Goal: Transaction & Acquisition: Purchase product/service

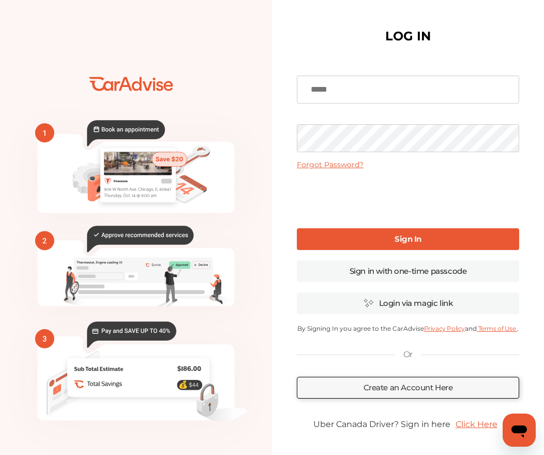
type input "**********"
click at [356, 240] on link "Sign In" at bounding box center [408, 239] width 223 height 22
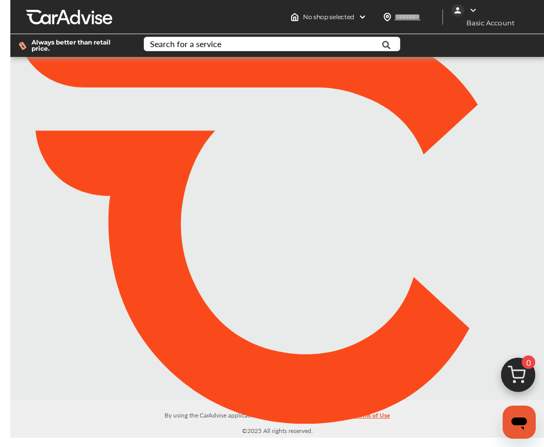
type input "*****"
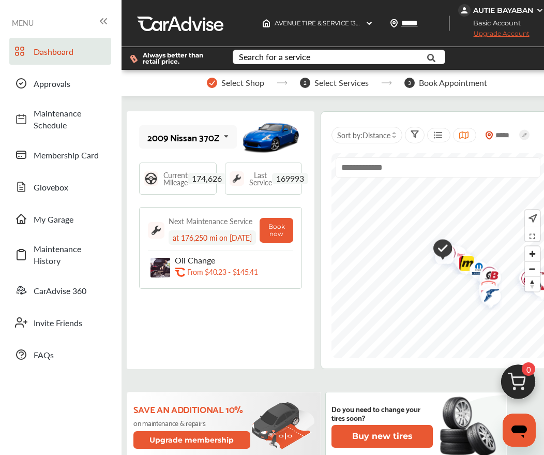
click at [152, 267] on img at bounding box center [161, 268] width 20 height 20
click at [186, 262] on p "Oil Change" at bounding box center [228, 260] width 106 height 10
click at [257, 273] on p "From $40.23 - $145.41" at bounding box center [222, 272] width 70 height 10
click at [214, 275] on p "From $40.23 - $145.41" at bounding box center [222, 272] width 70 height 10
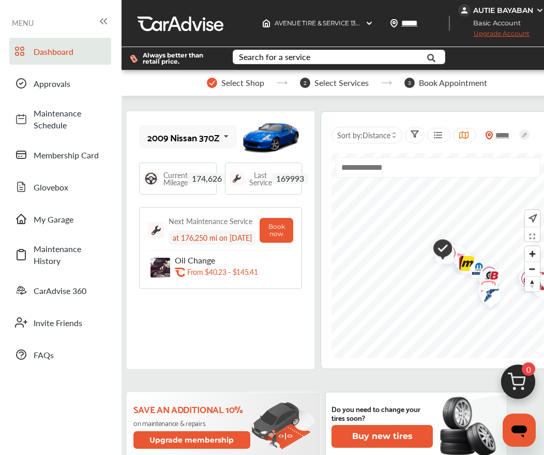
click at [520, 140] on circle at bounding box center [525, 135] width 10 height 10
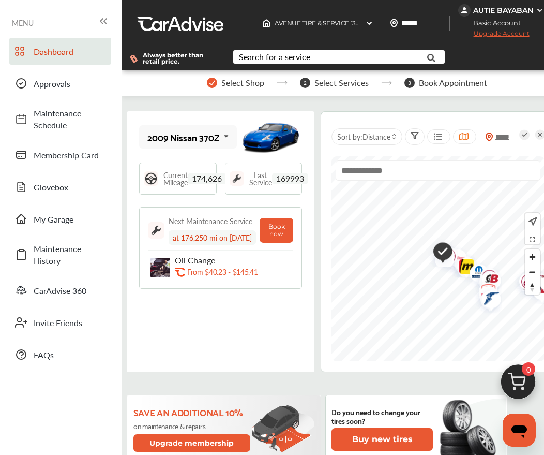
click at [262, 269] on div "From $40.23 - $145.41" at bounding box center [239, 272] width 104 height 10
click at [208, 274] on p "From $40.23 - $145.41" at bounding box center [222, 272] width 70 height 10
click at [291, 57] on div "Search for a service" at bounding box center [274, 57] width 71 height 8
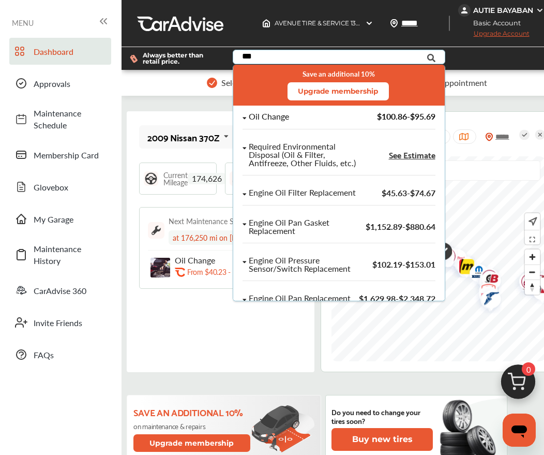
type input "***"
click at [280, 115] on div "Oil Change" at bounding box center [269, 116] width 40 height 9
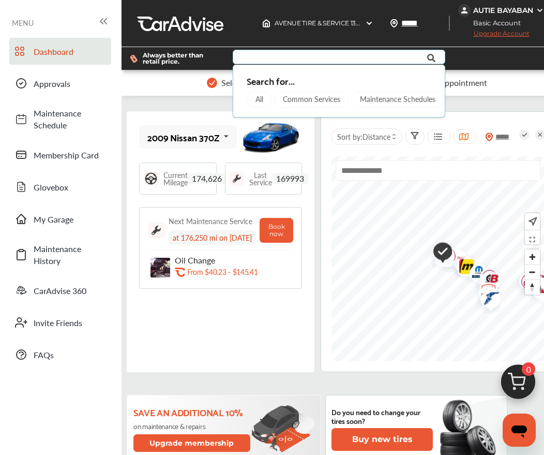
click at [342, 55] on input "text" at bounding box center [336, 58] width 205 height 16
click at [258, 61] on input "text" at bounding box center [336, 58] width 205 height 16
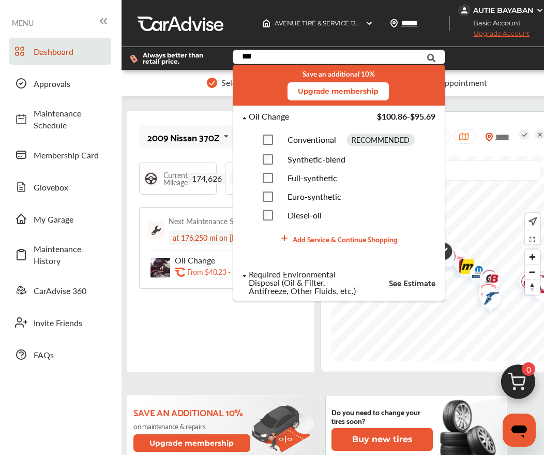
type input "***"
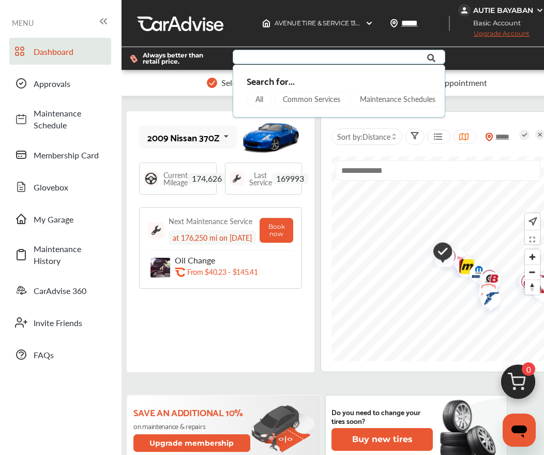
click at [274, 55] on input "text" at bounding box center [336, 58] width 205 height 16
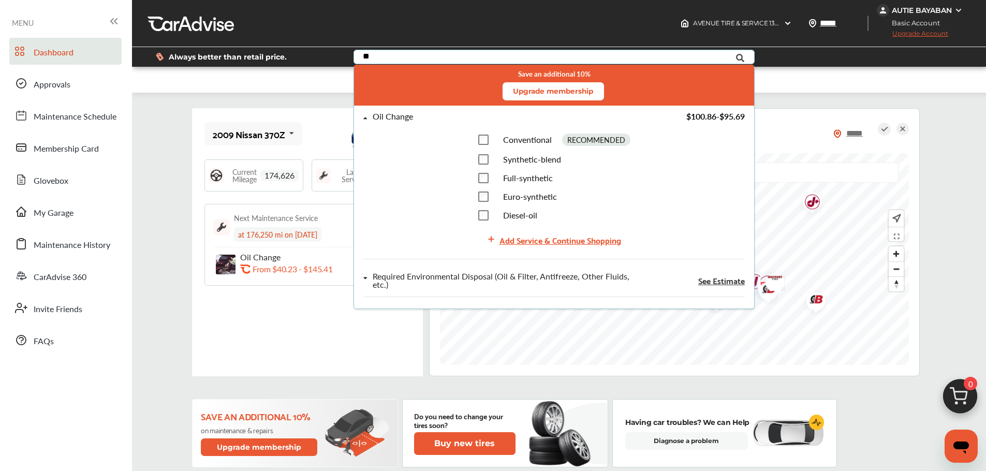
type input "**"
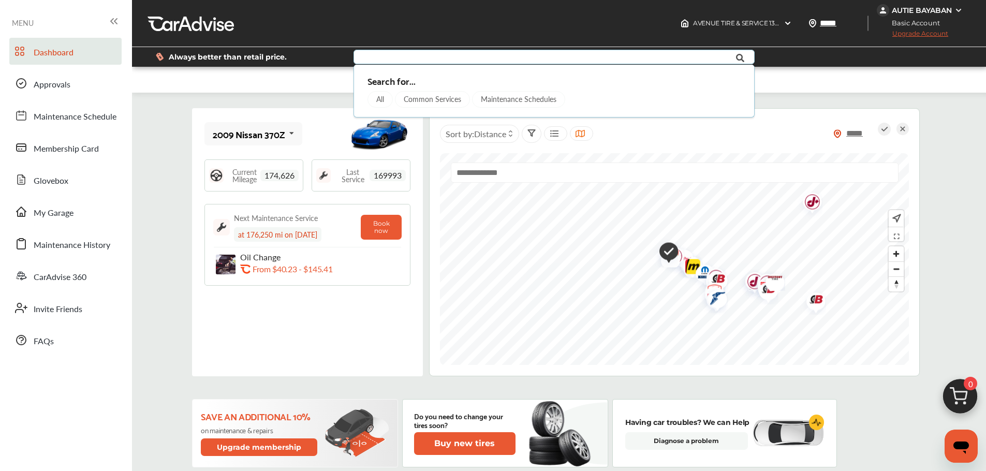
click at [552, 86] on div "Search for... All Common Services Maintenance Schedules" at bounding box center [553, 86] width 381 height 31
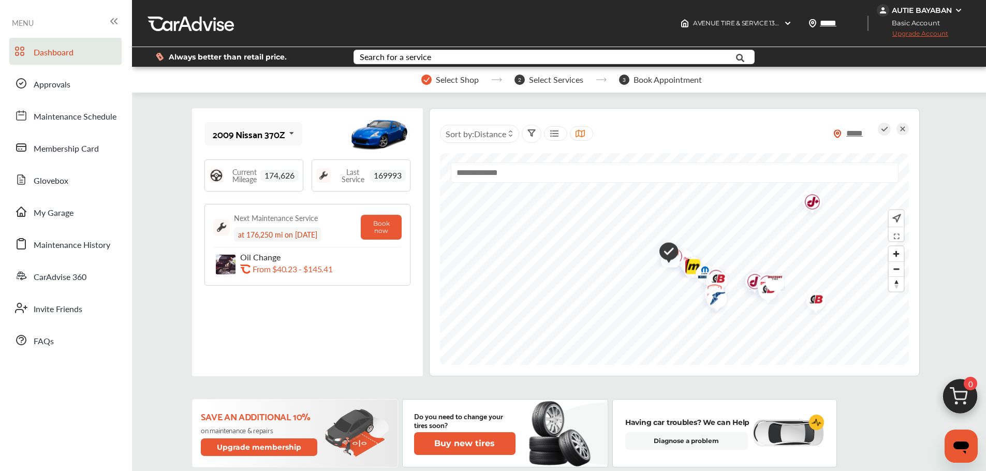
click at [367, 267] on div "Oil Change .st0{fill:#FA4A1C;} From $40.23 - $145.41" at bounding box center [307, 264] width 188 height 25
click at [227, 260] on img at bounding box center [226, 265] width 20 height 20
click at [279, 254] on p "Oil Change" at bounding box center [297, 257] width 114 height 10
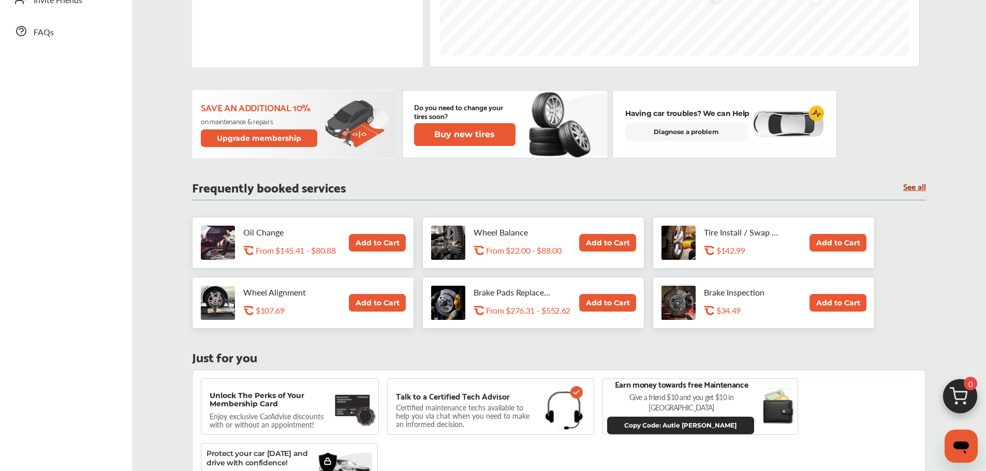
scroll to position [311, 0]
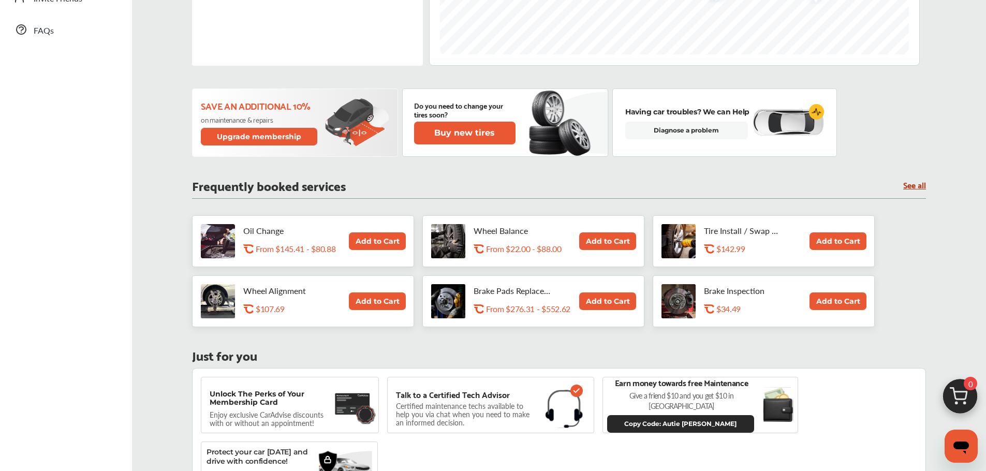
click at [374, 241] on button "Add to Cart" at bounding box center [377, 241] width 57 height 18
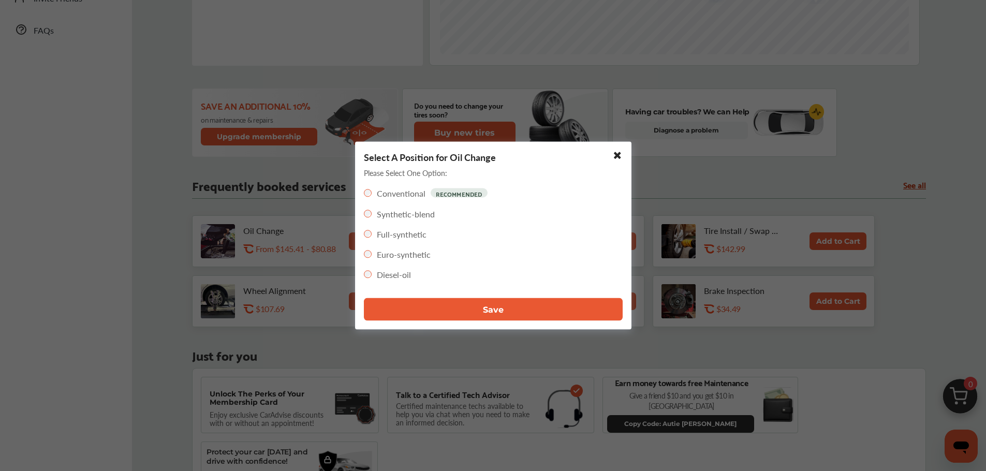
click at [383, 213] on label "Synthetic-blend" at bounding box center [406, 214] width 58 height 12
click at [505, 312] on button "Save" at bounding box center [493, 309] width 259 height 23
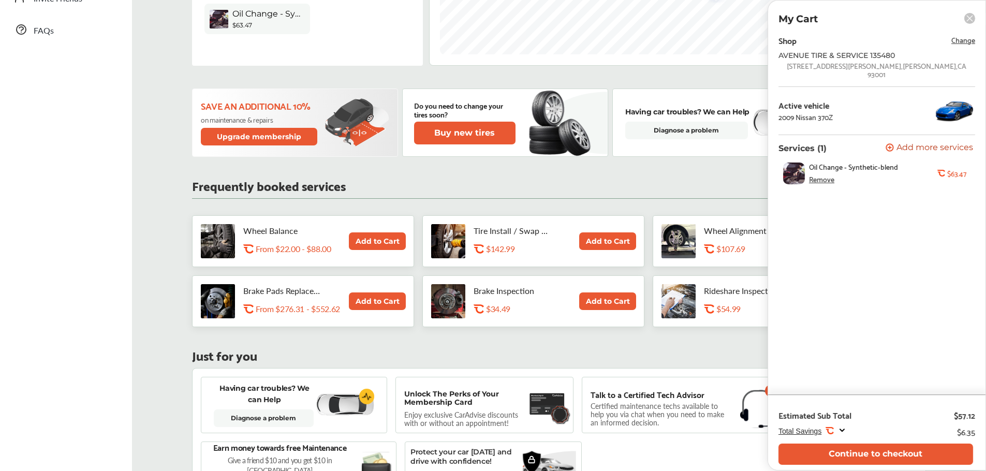
click at [552, 41] on span "Change" at bounding box center [963, 40] width 24 height 12
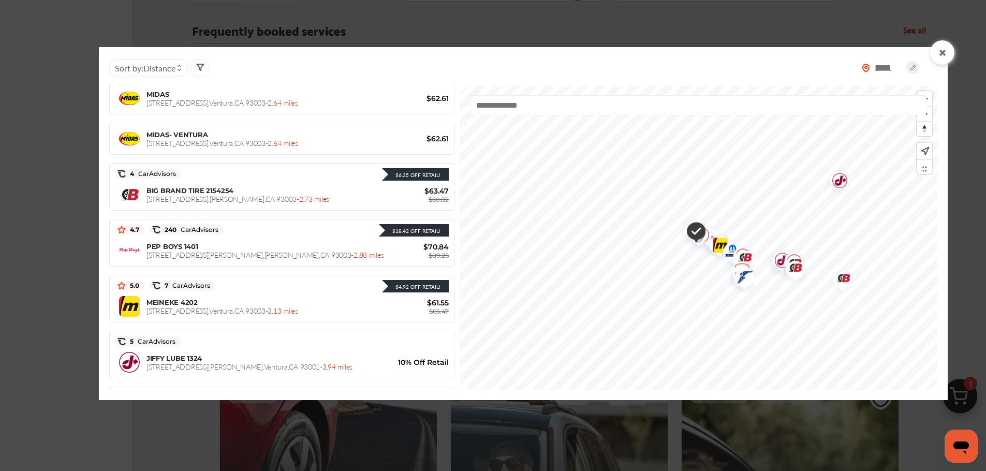
scroll to position [207, 0]
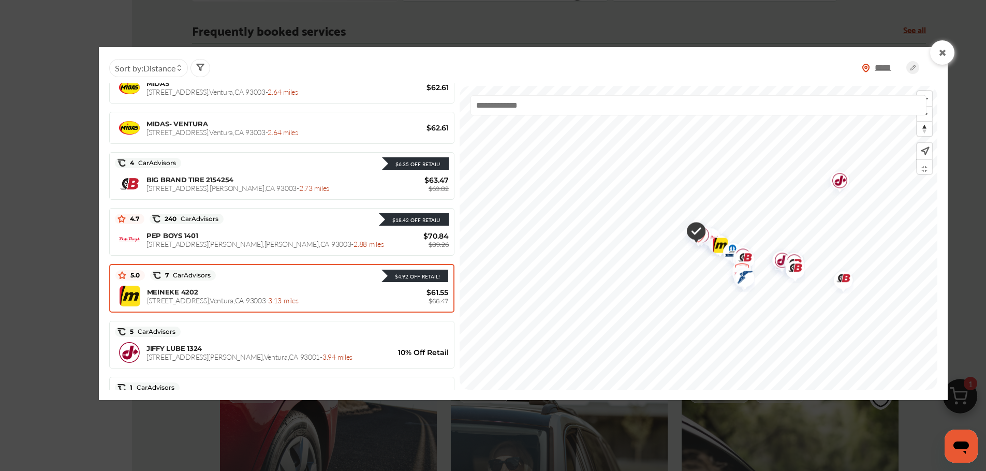
click at [330, 295] on div "MEINEKE [PHONE_NUMBER][STREET_ADDRESS] - 3.13 miles" at bounding box center [266, 296] width 239 height 17
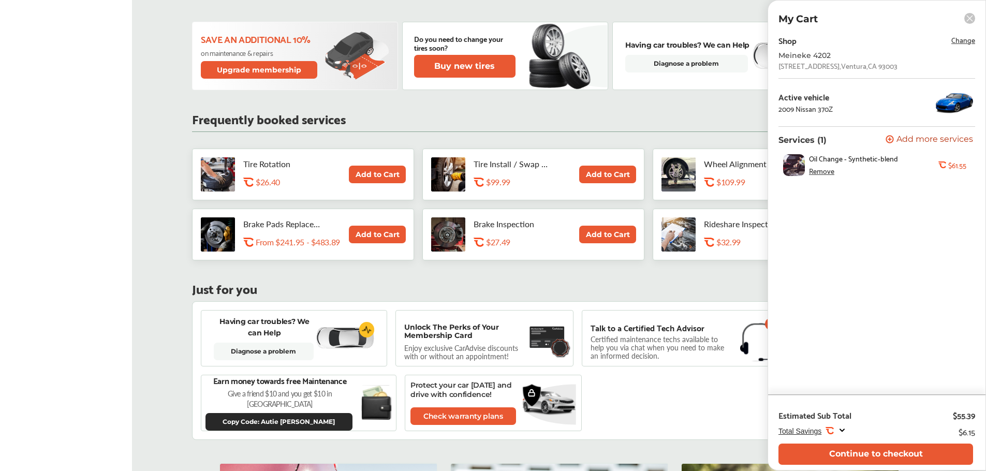
scroll to position [170, 0]
